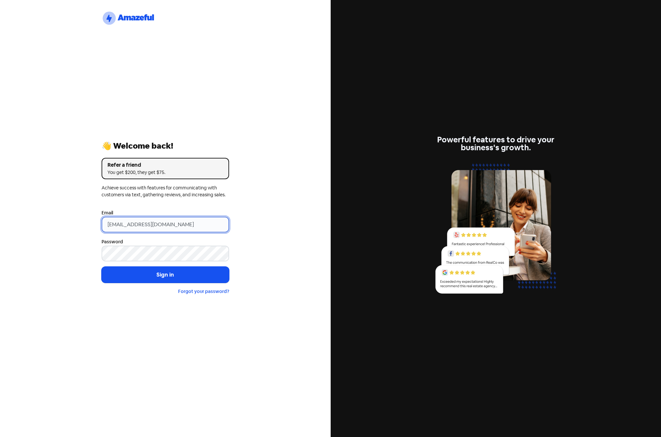
click at [191, 217] on input "support@xmarket.com.au" at bounding box center [166, 225] width 128 height 16
drag, startPoint x: 205, startPoint y: 222, endPoint x: 8, endPoint y: 223, distance: 197.2
click at [8, 223] on div "logo-amazeful_Logo 👋 Welcome back! Refer a friend You get $200, they get $75. A…" at bounding box center [165, 218] width 331 height 437
paste input "galaxyqureshi@gmail.com"
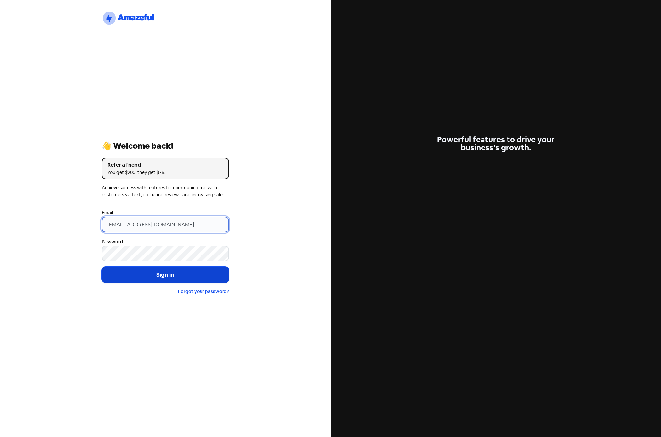
type input "galaxyqureshi@gmail.com"
click at [157, 272] on button "Sign in" at bounding box center [166, 275] width 128 height 16
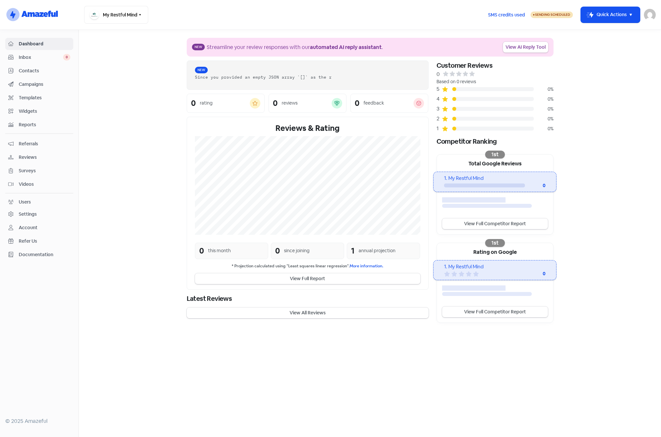
click at [37, 71] on span "Contacts" at bounding box center [45, 70] width 52 height 7
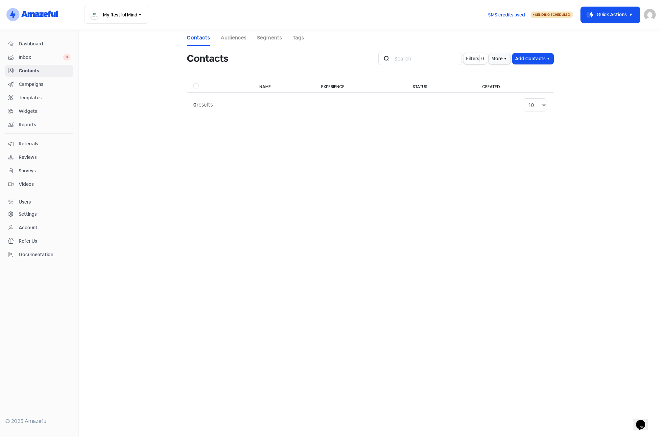
click at [29, 211] on div "Settings" at bounding box center [28, 214] width 18 height 7
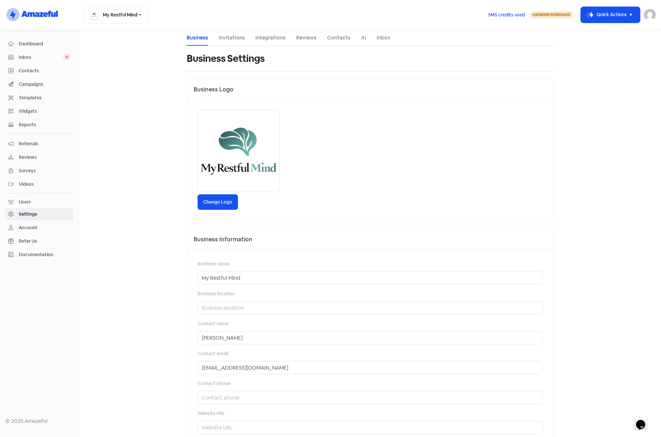
click at [31, 229] on div "Account" at bounding box center [28, 227] width 19 height 7
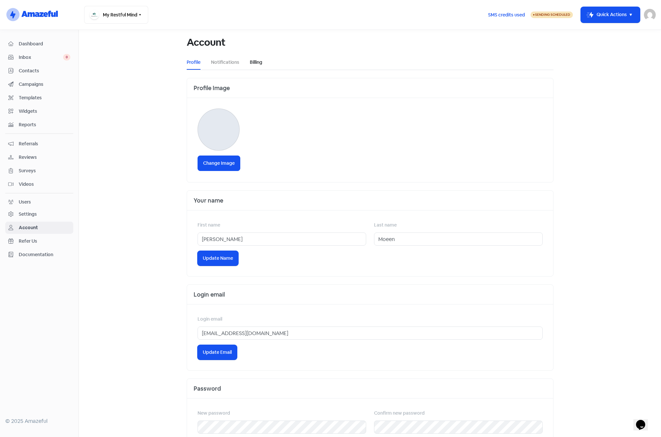
click at [256, 60] on link "Billing" at bounding box center [256, 62] width 12 height 7
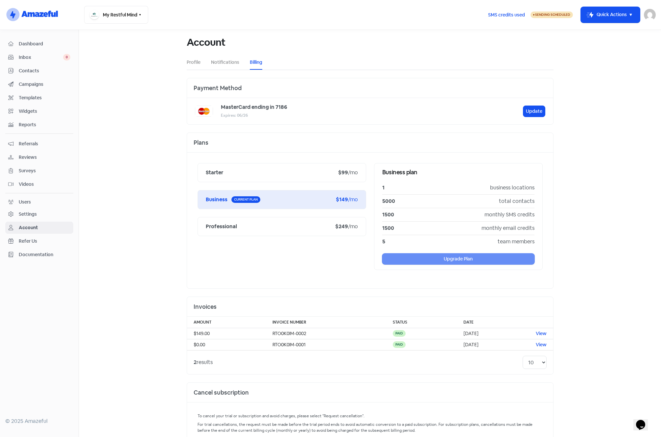
scroll to position [43, 0]
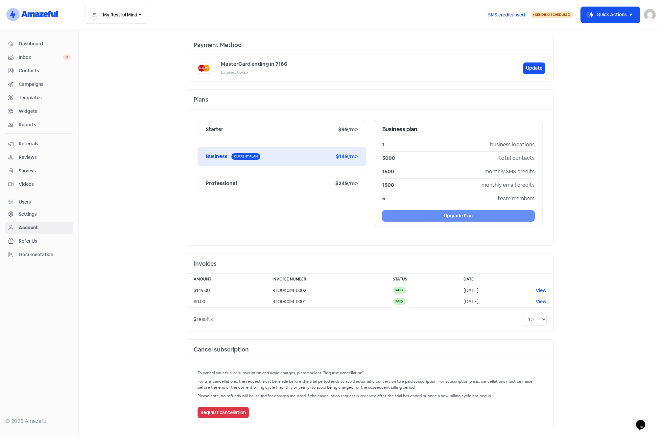
click at [119, 173] on main "Account Profile Notifications Billing Payment Method MasterCard ending in 7186 …" at bounding box center [370, 233] width 582 height 407
click at [586, 295] on main "Account Profile Notifications Billing Payment Method MasterCard ending in 7186 …" at bounding box center [370, 233] width 582 height 407
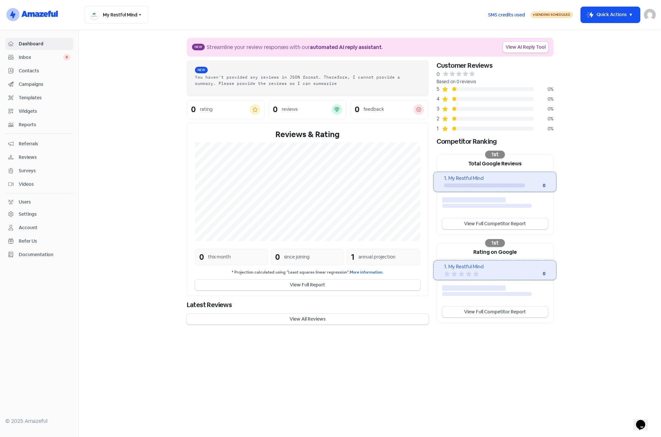
click at [651, 12] on img at bounding box center [650, 15] width 12 height 12
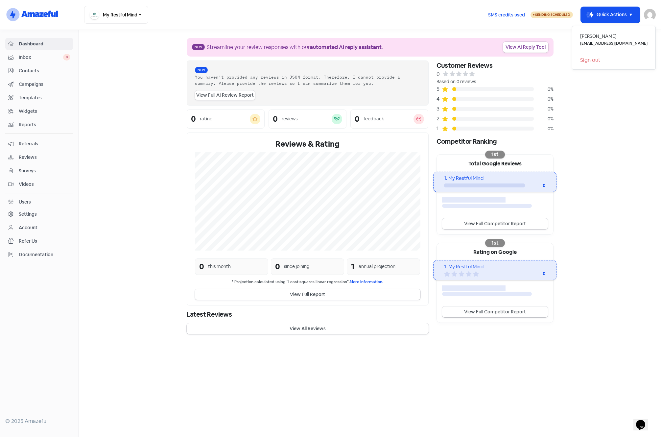
click at [25, 200] on div "Users" at bounding box center [25, 202] width 12 height 7
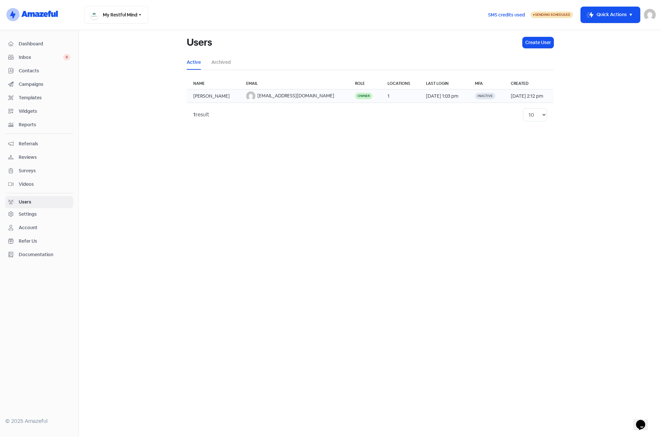
click at [424, 97] on td "10 Aug 2025, 1:03 pm" at bounding box center [443, 95] width 49 height 13
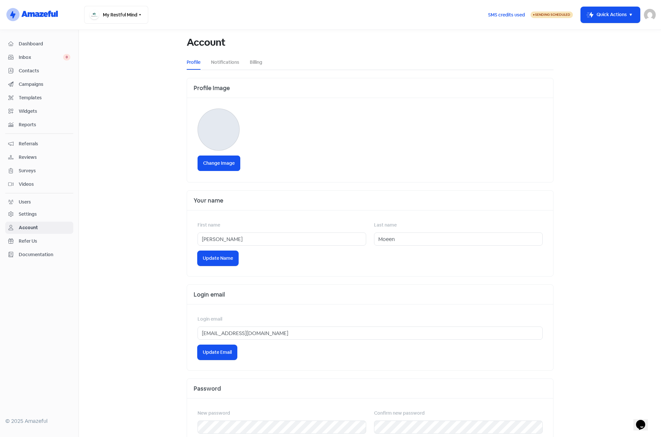
click at [649, 14] on img at bounding box center [650, 15] width 12 height 12
click at [612, 58] on link "Sign out" at bounding box center [613, 60] width 83 height 11
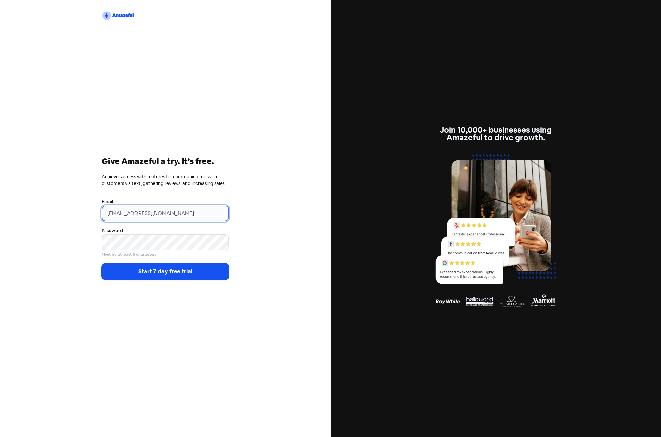
drag, startPoint x: 32, startPoint y: 205, endPoint x: 13, endPoint y: 204, distance: 18.4
click at [26, 205] on div "logo2 Give Amazeful a try. It’s free. Achieve success with features for communi…" at bounding box center [165, 218] width 331 height 437
click at [61, 212] on div "logo2 Give Amazeful a try. It’s free. Achieve success with features for communi…" at bounding box center [165, 218] width 331 height 437
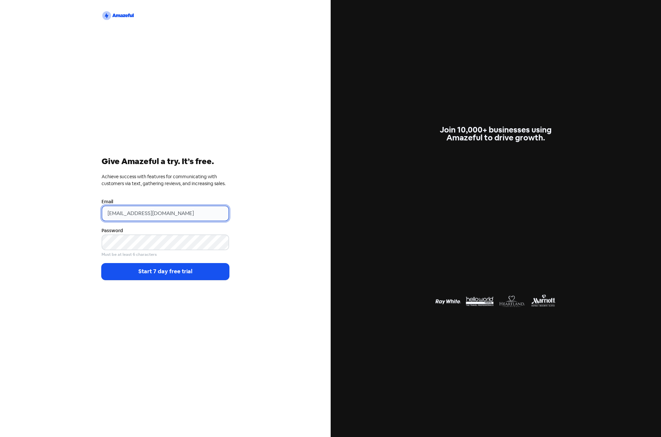
click at [134, 215] on input "[EMAIL_ADDRESS][DOMAIN_NAME]" at bounding box center [166, 213] width 128 height 16
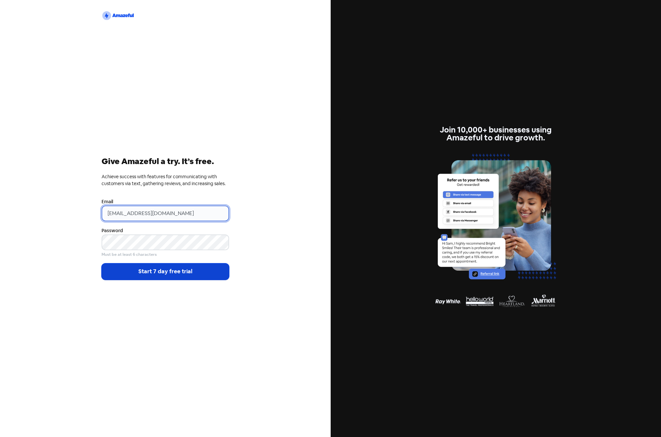
type input "galaxyquresshi@gmail.com"
click at [158, 268] on button "Start 7 day free trial" at bounding box center [166, 271] width 128 height 16
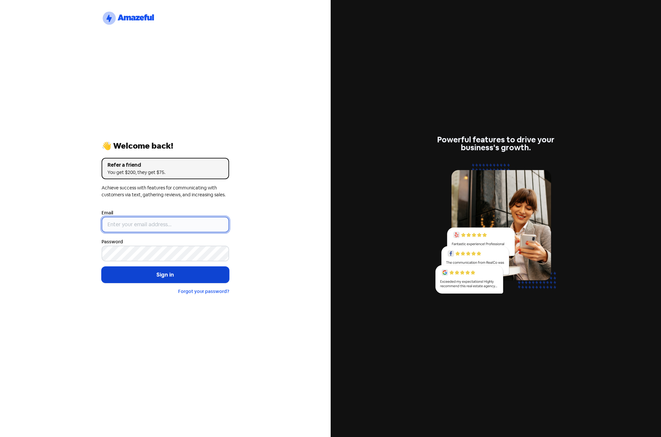
type input "[EMAIL_ADDRESS][DOMAIN_NAME]"
click at [149, 272] on button "Sign in" at bounding box center [166, 275] width 128 height 16
type input "galaxyquresshi@gmail.com"
click at [156, 273] on button "Sign in" at bounding box center [166, 275] width 128 height 16
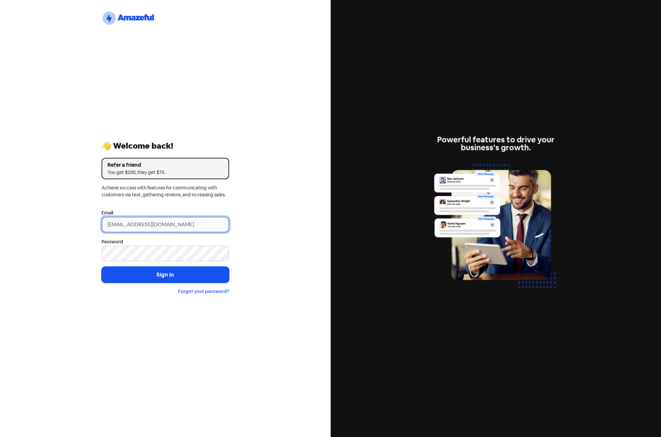
drag, startPoint x: 164, startPoint y: 222, endPoint x: -3, endPoint y: 221, distance: 167.3
click at [0, 221] on html "logo-amazeful_Logo 👋 Welcome back! Refer a friend You get $200, they get $75. A…" at bounding box center [330, 218] width 661 height 437
paste input "email"
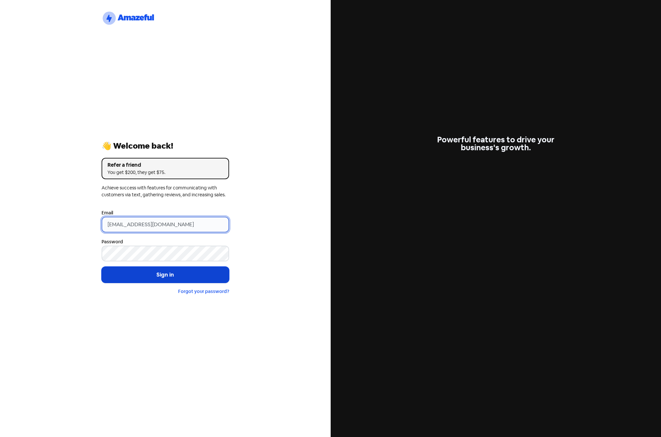
type input "[EMAIL_ADDRESS][DOMAIN_NAME]"
click at [163, 277] on button "Sign in" at bounding box center [166, 275] width 128 height 16
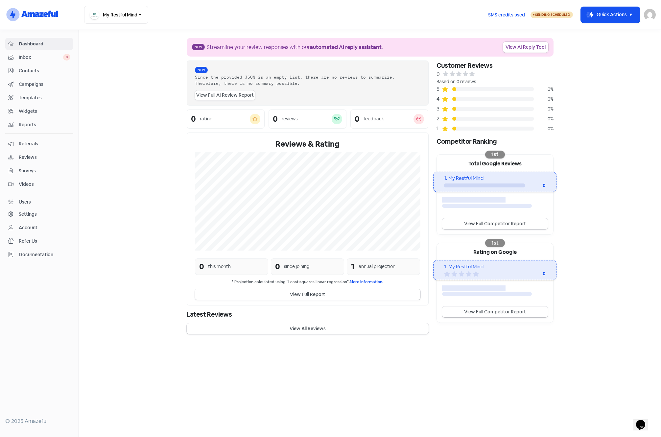
click at [25, 213] on div "Settings" at bounding box center [28, 214] width 18 height 7
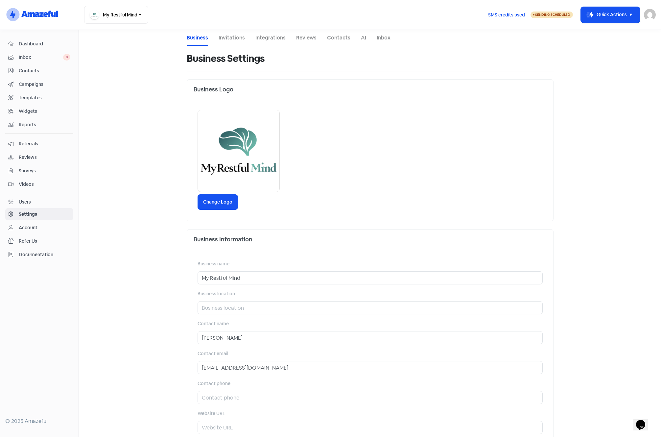
click at [227, 38] on link "Invitations" at bounding box center [232, 38] width 26 height 8
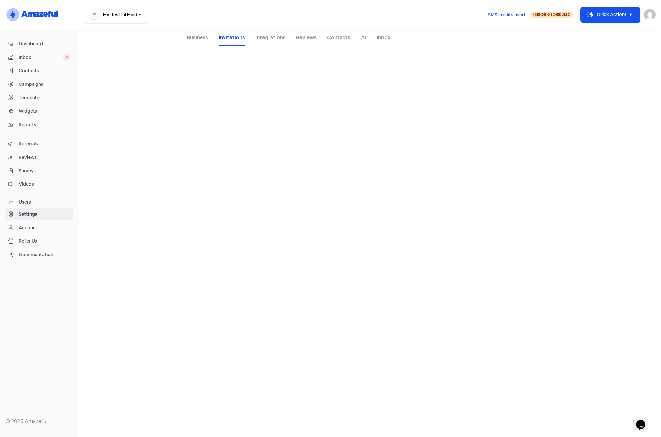
select select "[GEOGRAPHIC_DATA]/[GEOGRAPHIC_DATA]"
select select "09:00:00"
select select "17:30:00"
select select "09:00:00"
select select "17:30:00"
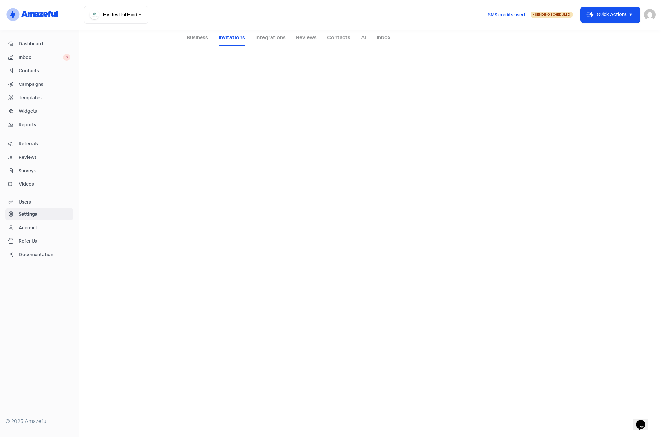
select select "09:00:00"
select select "17:30:00"
select select "09:00:00"
select select "17:30:00"
select select "09:00:00"
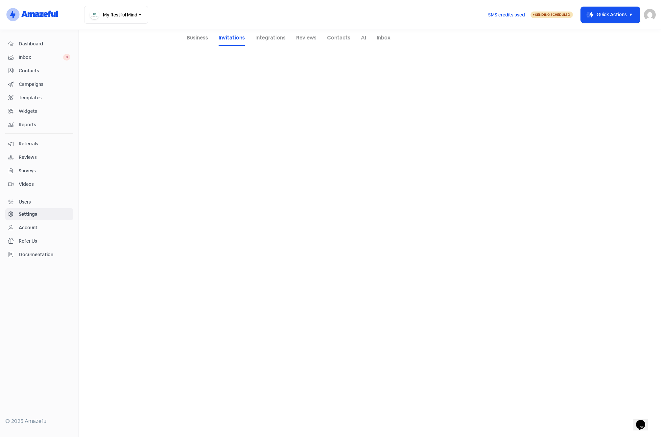
select select "17:30:00"
select select
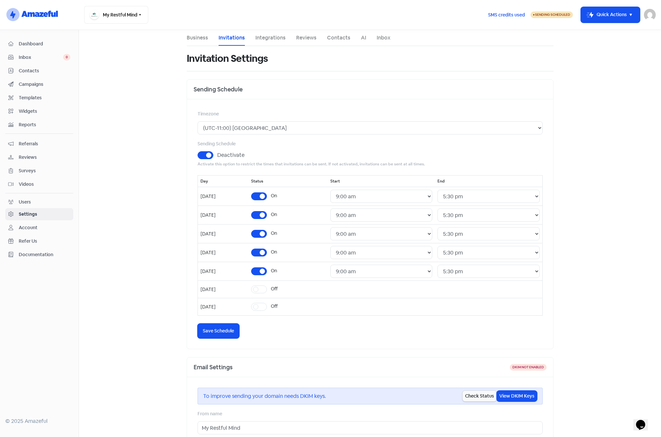
click at [274, 36] on link "Integrations" at bounding box center [270, 38] width 30 height 8
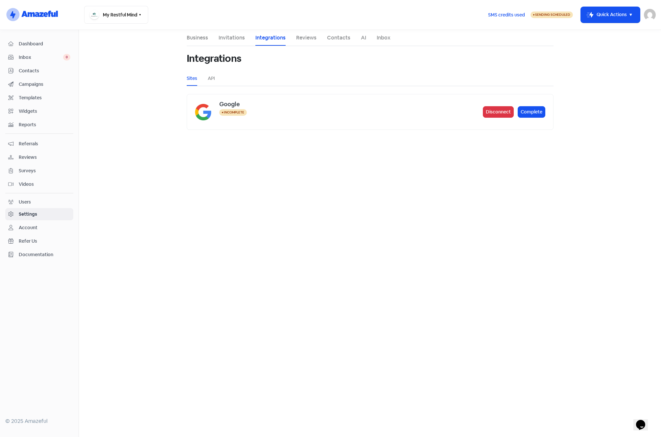
click at [242, 35] on link "Invitations" at bounding box center [232, 38] width 26 height 8
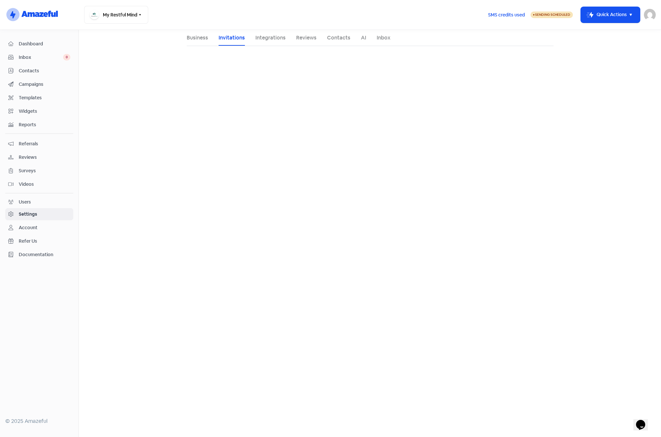
select select
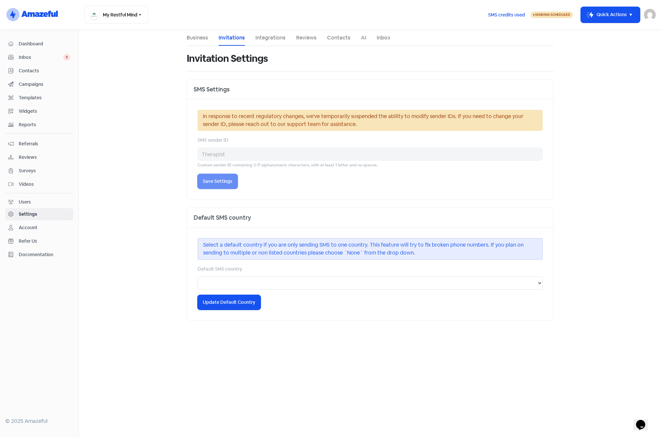
select select "Asia/Karachi"
select select "09:00:00"
select select "17:30:00"
select select "09:00:00"
select select "17:30:00"
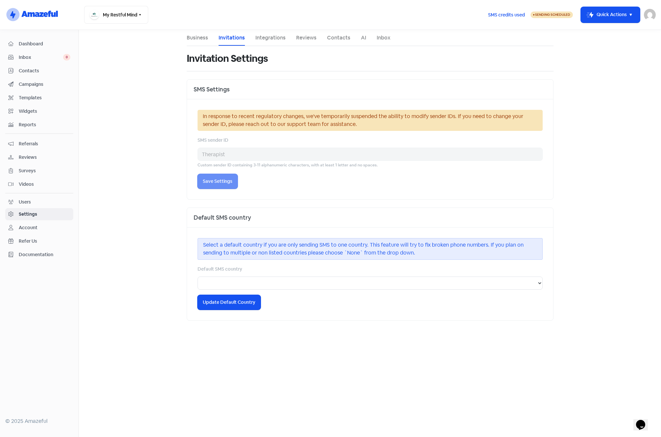
select select "09:00:00"
select select "17:30:00"
select select "09:00:00"
select select "17:30:00"
select select "09:00:00"
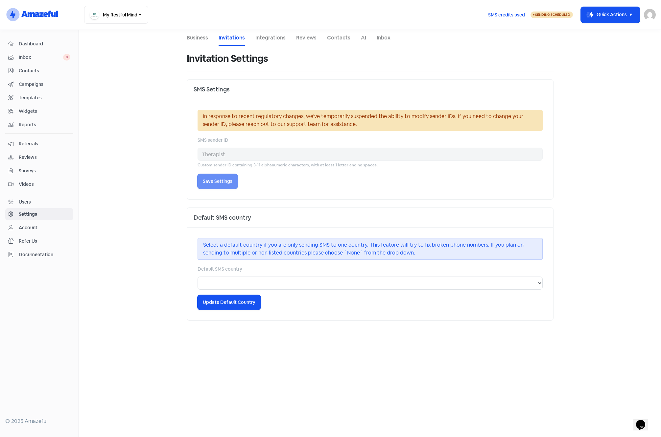
select select "17:30:00"
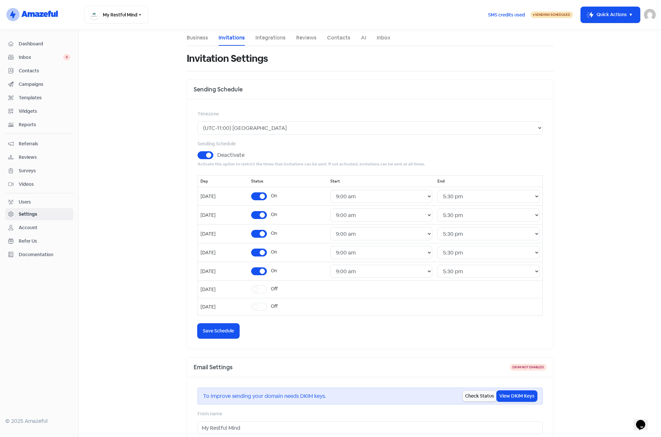
click at [261, 37] on link "Integrations" at bounding box center [270, 38] width 30 height 8
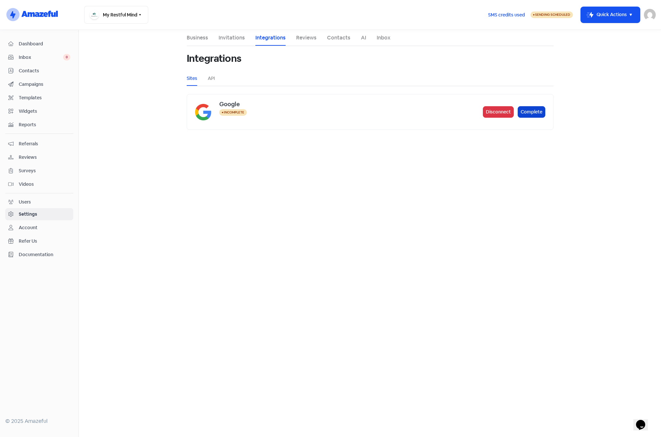
click at [527, 115] on button "Complete" at bounding box center [532, 112] width 28 height 12
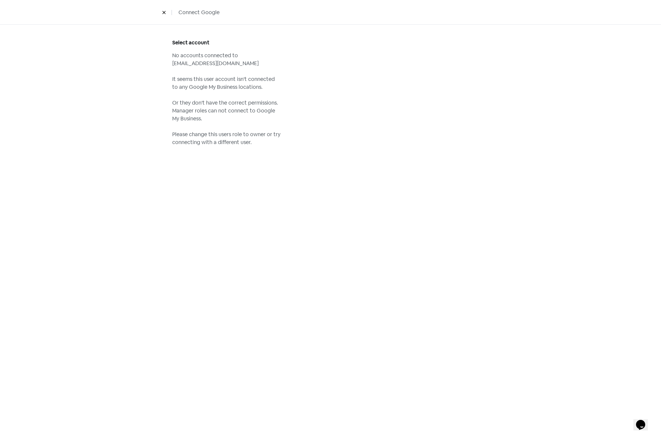
click at [162, 13] on icon at bounding box center [164, 13] width 4 height 4
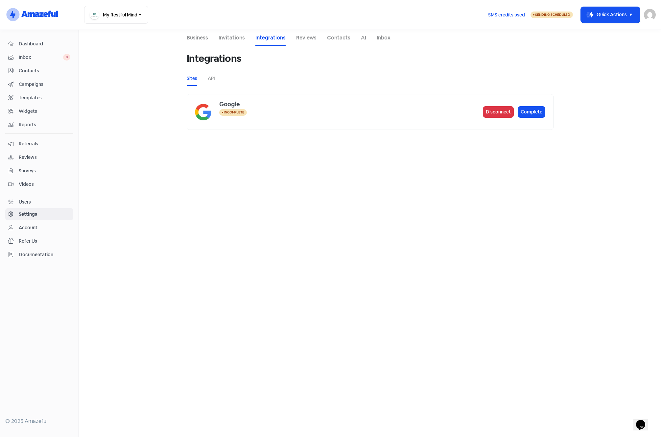
click at [32, 226] on div "Account" at bounding box center [28, 227] width 19 height 7
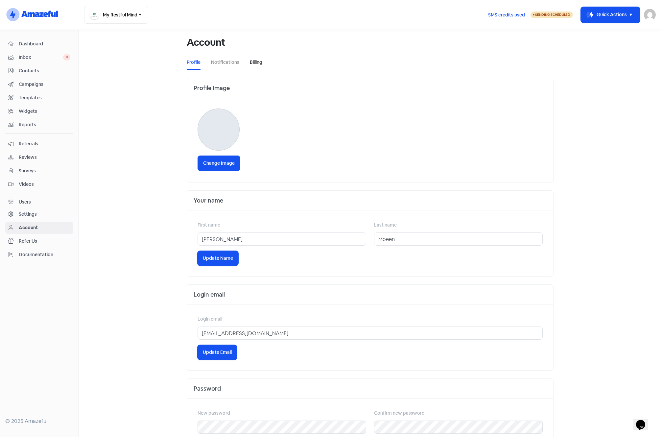
click at [255, 60] on link "Billing" at bounding box center [256, 62] width 12 height 7
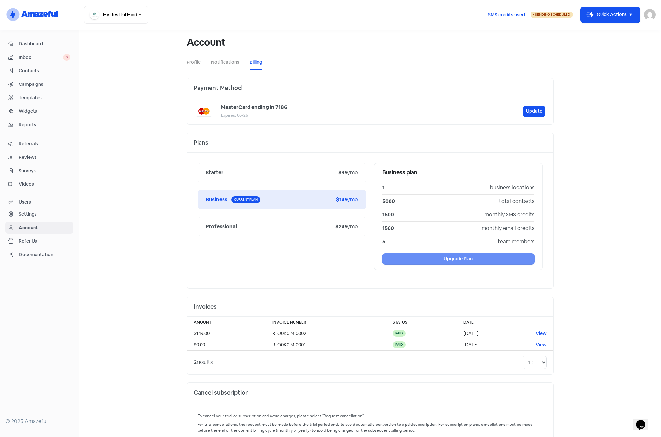
click at [118, 86] on main "Account Profile Notifications Billing Payment Method MasterCard ending in 7186 …" at bounding box center [370, 233] width 582 height 407
click at [645, 15] on img at bounding box center [650, 15] width 12 height 12
click at [608, 60] on link "Sign out" at bounding box center [613, 60] width 83 height 11
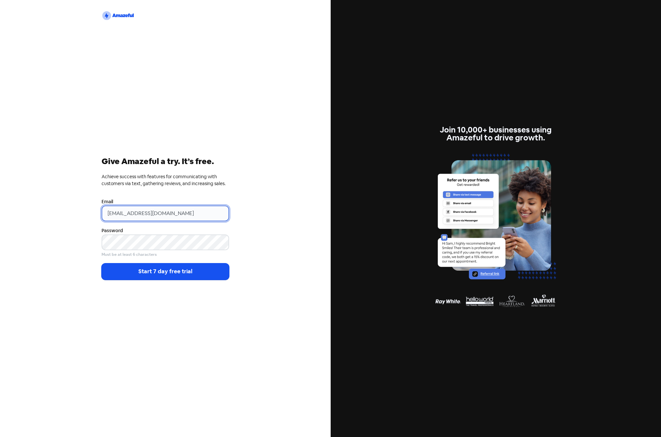
click at [108, 214] on input "[EMAIL_ADDRESS][DOMAIN_NAME]" at bounding box center [166, 213] width 128 height 16
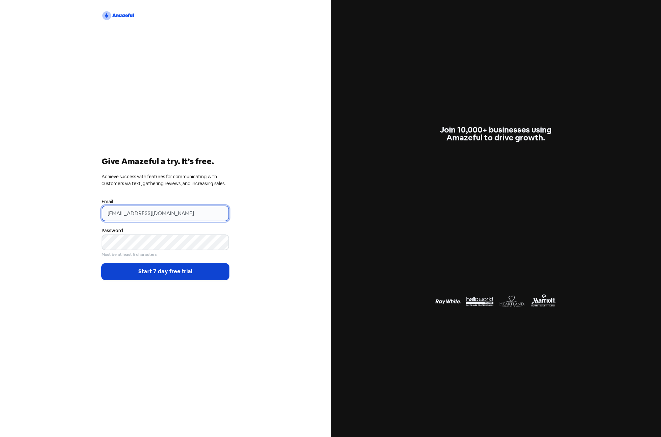
type input "[EMAIL_ADDRESS][DOMAIN_NAME]"
click at [159, 265] on button "Start 7 day free trial" at bounding box center [166, 271] width 128 height 16
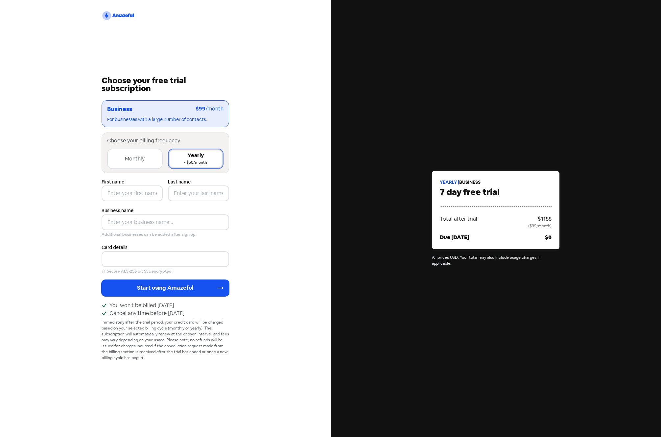
click at [128, 153] on div "Monthly + $50/month" at bounding box center [135, 159] width 56 height 20
